Goal: Task Accomplishment & Management: Use online tool/utility

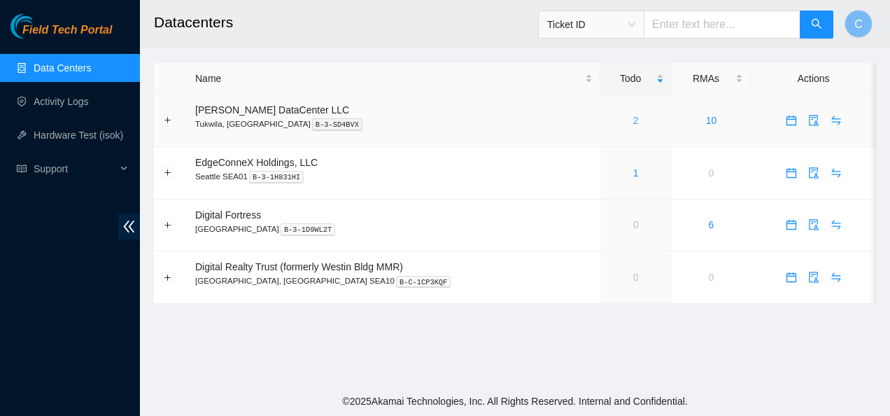
click at [633, 118] on link "2" at bounding box center [636, 120] width 6 height 11
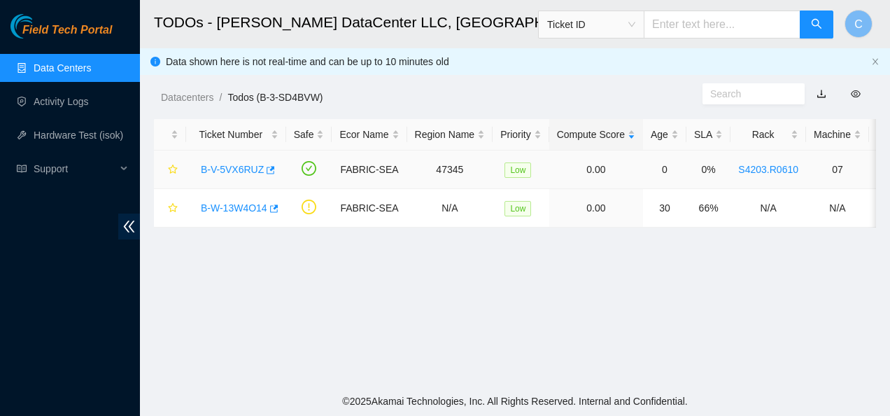
click at [590, 175] on td "0.00" at bounding box center [596, 169] width 94 height 38
click at [232, 168] on link "B-V-5VX6RUZ" at bounding box center [232, 169] width 63 height 11
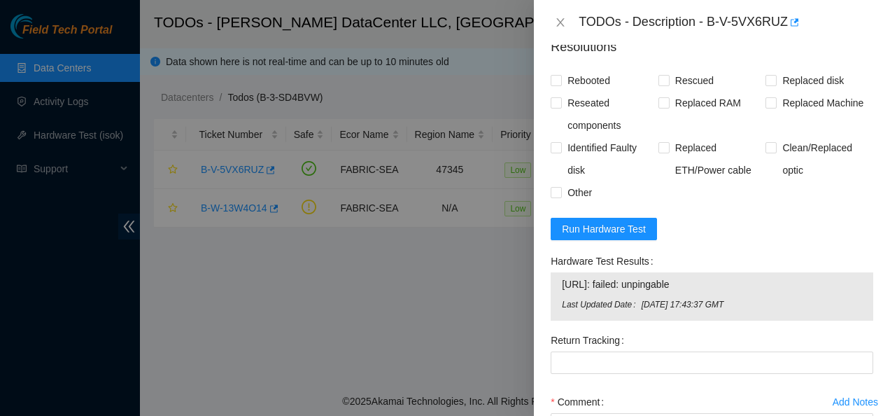
scroll to position [591, 0]
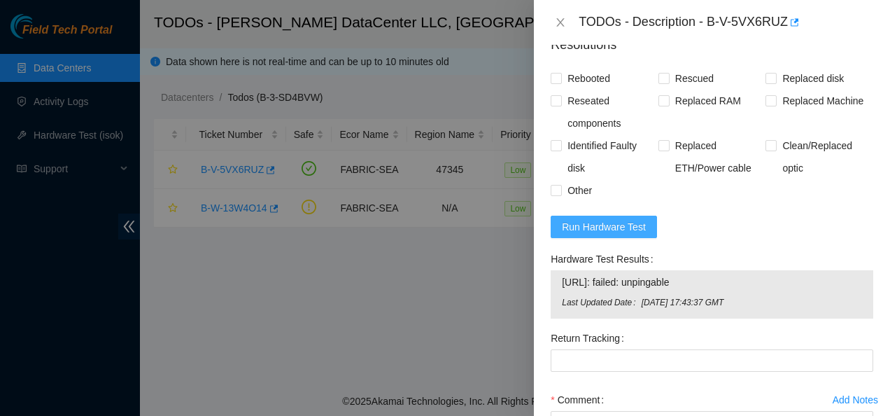
click at [581, 234] on span "Run Hardware Test" at bounding box center [604, 226] width 84 height 15
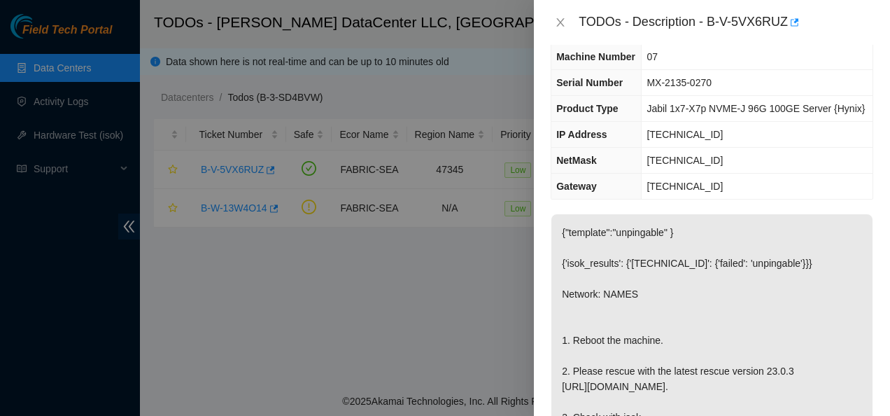
scroll to position [0, 0]
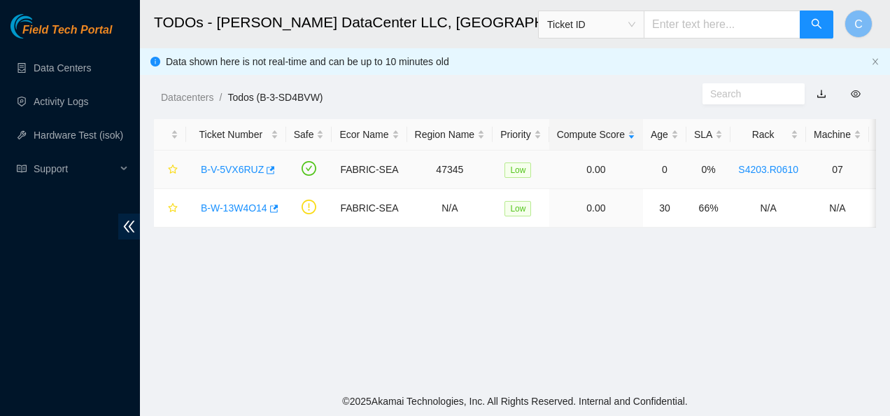
click at [234, 167] on link "B-V-5VX6RUZ" at bounding box center [232, 169] width 63 height 11
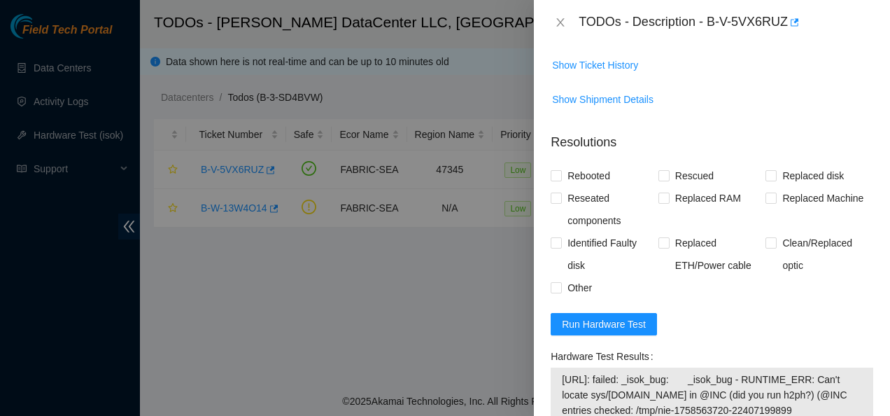
scroll to position [582, 0]
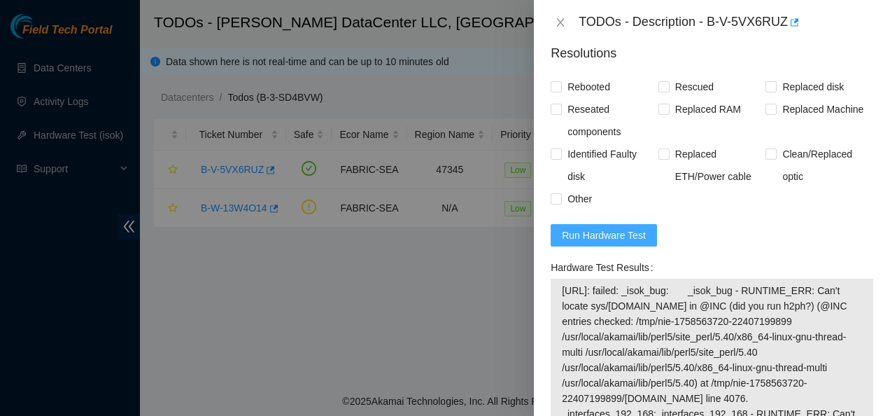
click at [589, 243] on span "Run Hardware Test" at bounding box center [604, 234] width 84 height 15
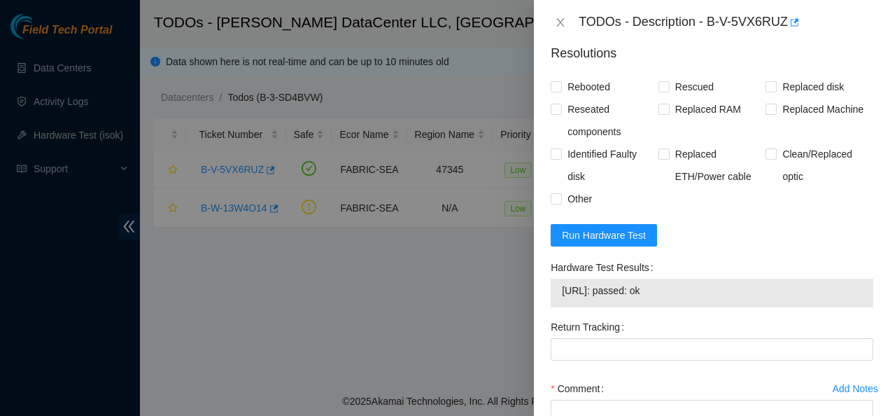
drag, startPoint x: 678, startPoint y: 320, endPoint x: 560, endPoint y: 314, distance: 118.4
click at [560, 307] on div "104.88.207.102: passed: ok" at bounding box center [712, 292] width 323 height 29
copy tbody "104.88.207.102: passed: ok"
click at [696, 105] on form "Resolutions Rebooted Rescued Replaced disk Reseated components Replaced RAM Rep…" at bounding box center [712, 275] width 323 height 484
click at [560, 91] on input "Rebooted" at bounding box center [556, 86] width 10 height 10
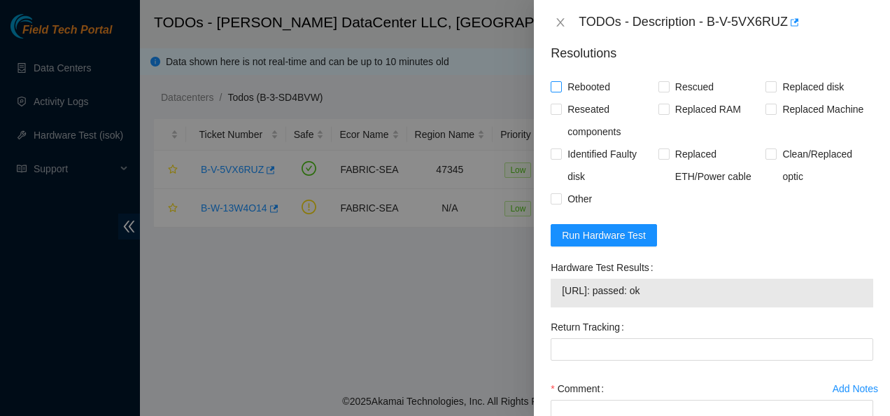
checkbox input "true"
click at [664, 91] on input "Rescued" at bounding box center [663, 86] width 10 height 10
checkbox input "true"
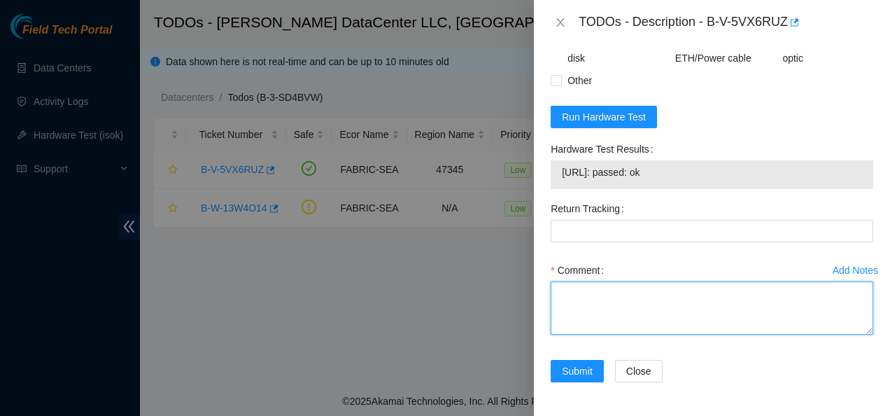
click at [637, 303] on textarea "Comment" at bounding box center [712, 307] width 323 height 53
paste textarea "Contacted NOCC to see if safe to work Rebooted and rescued Checked isok 104.88.…"
type textarea "Contacted NOCC to see if safe to work Rebooted and rescued Checked isok 104.88.…"
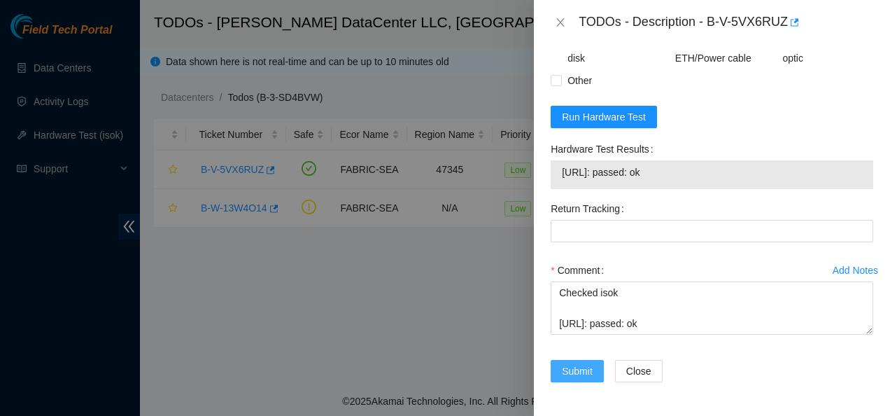
click at [569, 365] on span "Submit" at bounding box center [577, 370] width 31 height 15
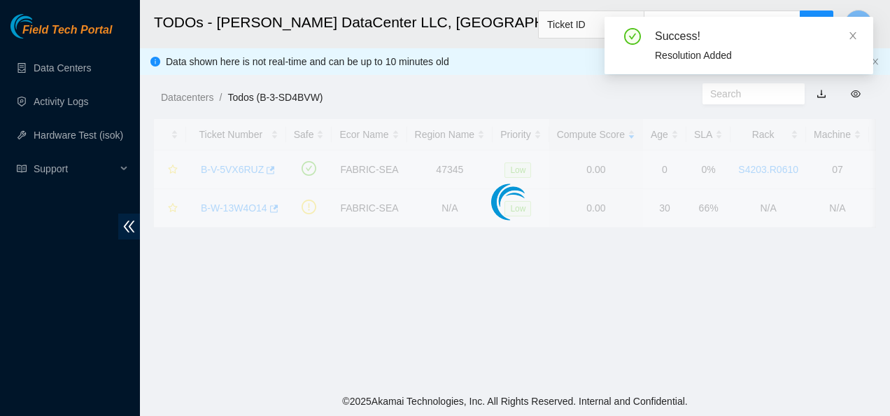
scroll to position [456, 0]
